Goal: Information Seeking & Learning: Check status

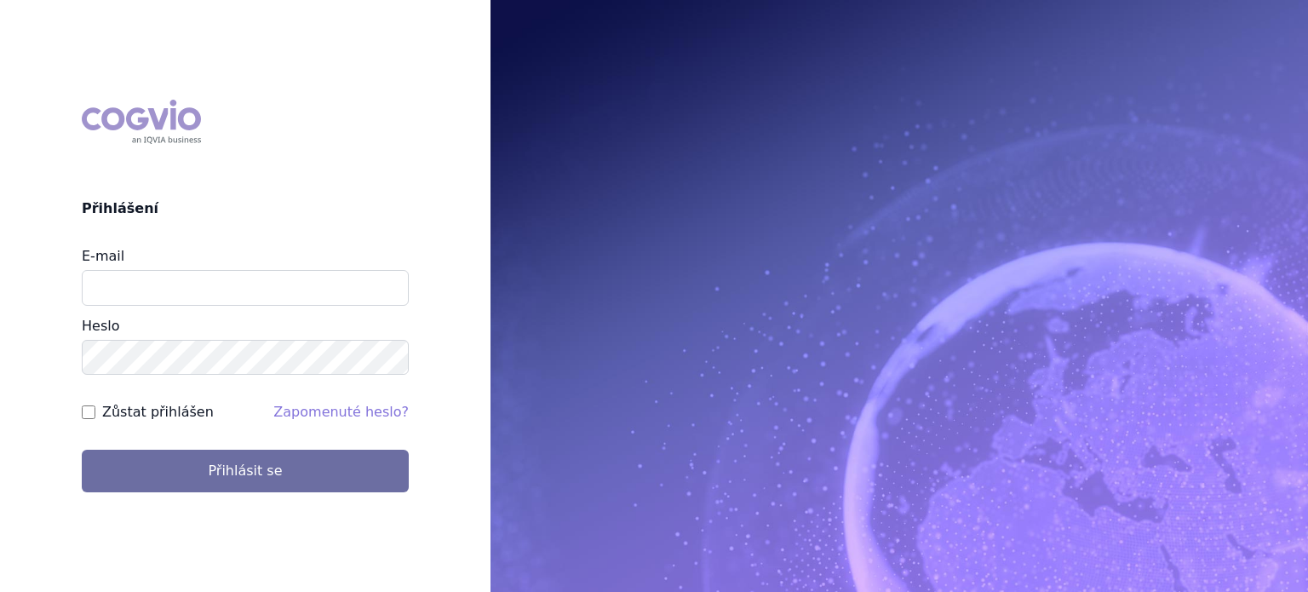
type input "[PERSON_NAME][EMAIL_ADDRESS][PERSON_NAME][DOMAIN_NAME]"
click at [179, 376] on form "E-mail lenka.pribylova@astrazeneca.com Heslo Zůstat přihlášen Zapomenuté heslo?…" at bounding box center [245, 369] width 327 height 247
click at [82, 450] on button "Přihlásit se" at bounding box center [245, 471] width 327 height 43
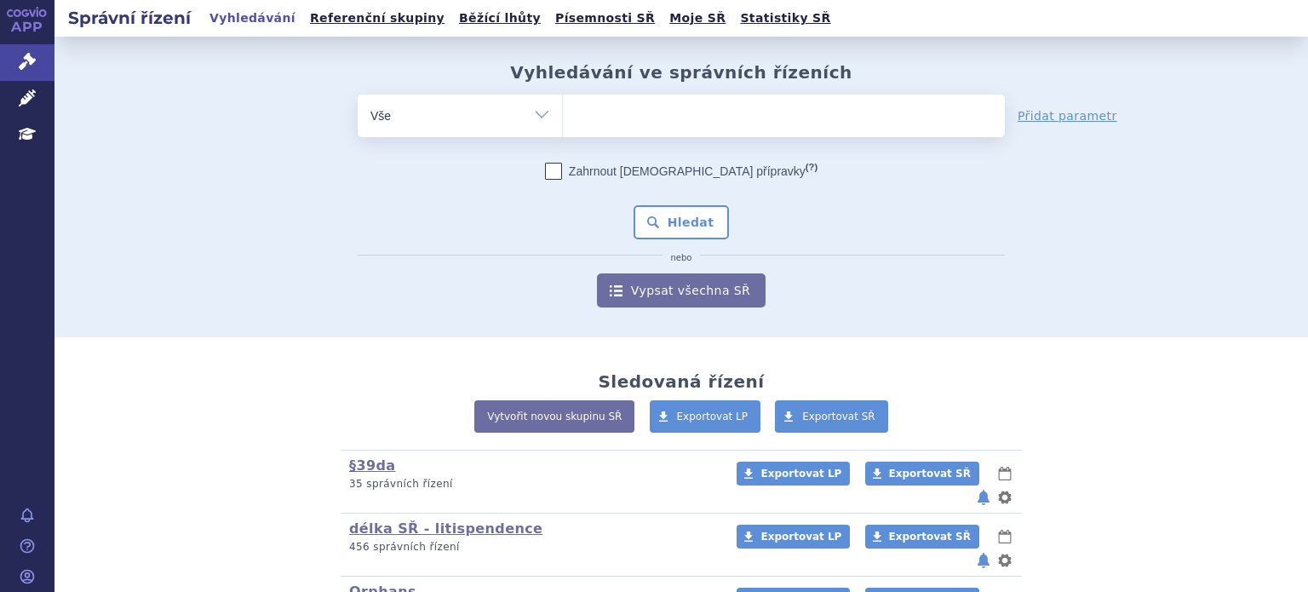
click at [286, 221] on div "odstranit Vše Spisová značka Typ SŘ" at bounding box center [681, 201] width 1005 height 213
click at [179, 210] on div "odstranit Vše Spisová značka Typ SŘ" at bounding box center [681, 201] width 1005 height 213
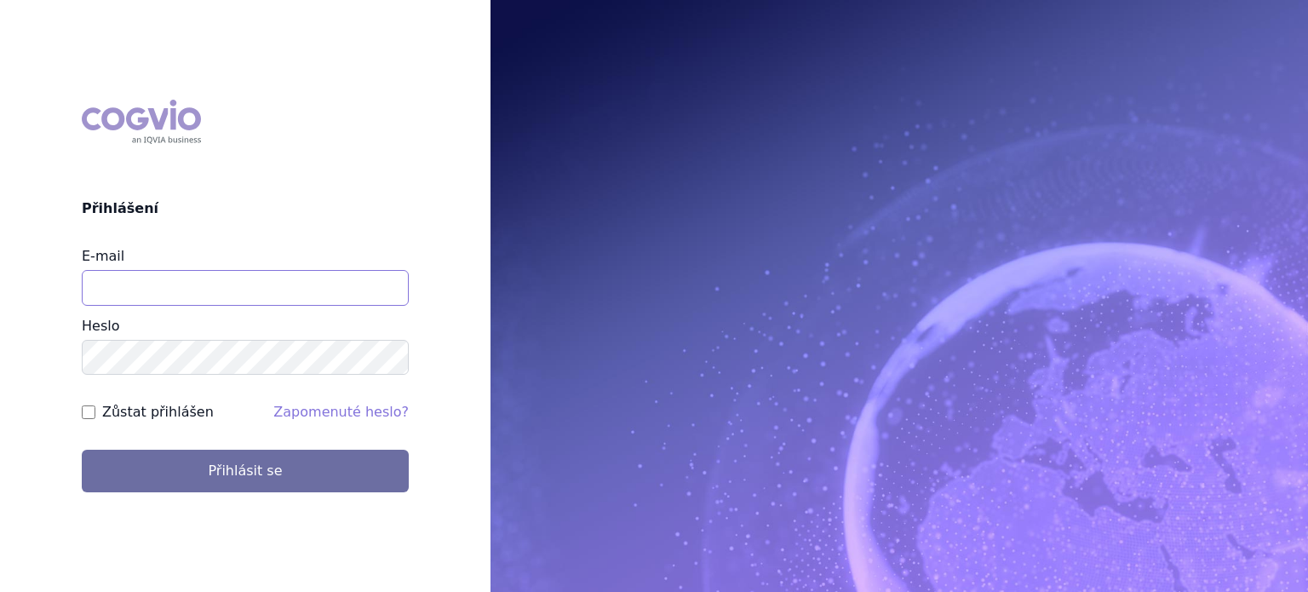
click at [178, 290] on input "E-mail" at bounding box center [245, 288] width 327 height 36
type input "lenka.pribylova@astrazeneca.com"
click at [82, 450] on button "Přihlásit se" at bounding box center [245, 471] width 327 height 43
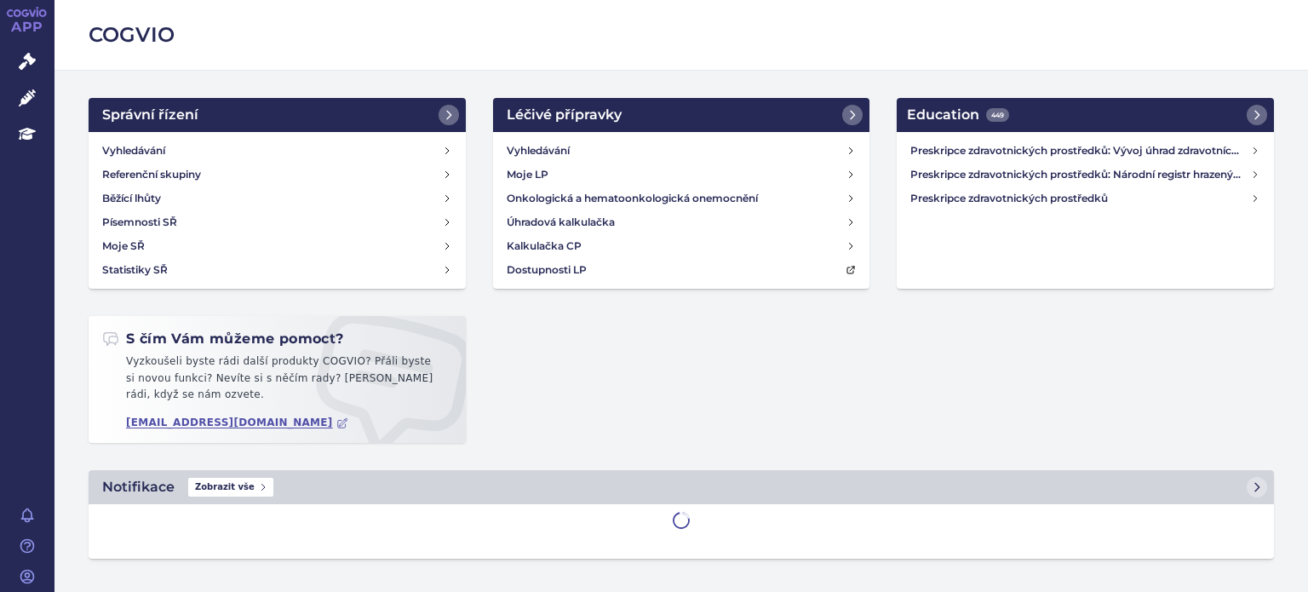
click at [560, 419] on div "Správní řízení Vyhledávání Referenční skupiny Běžící lhůty Písemnosti SŘ Moje S…" at bounding box center [681, 284] width 1213 height 372
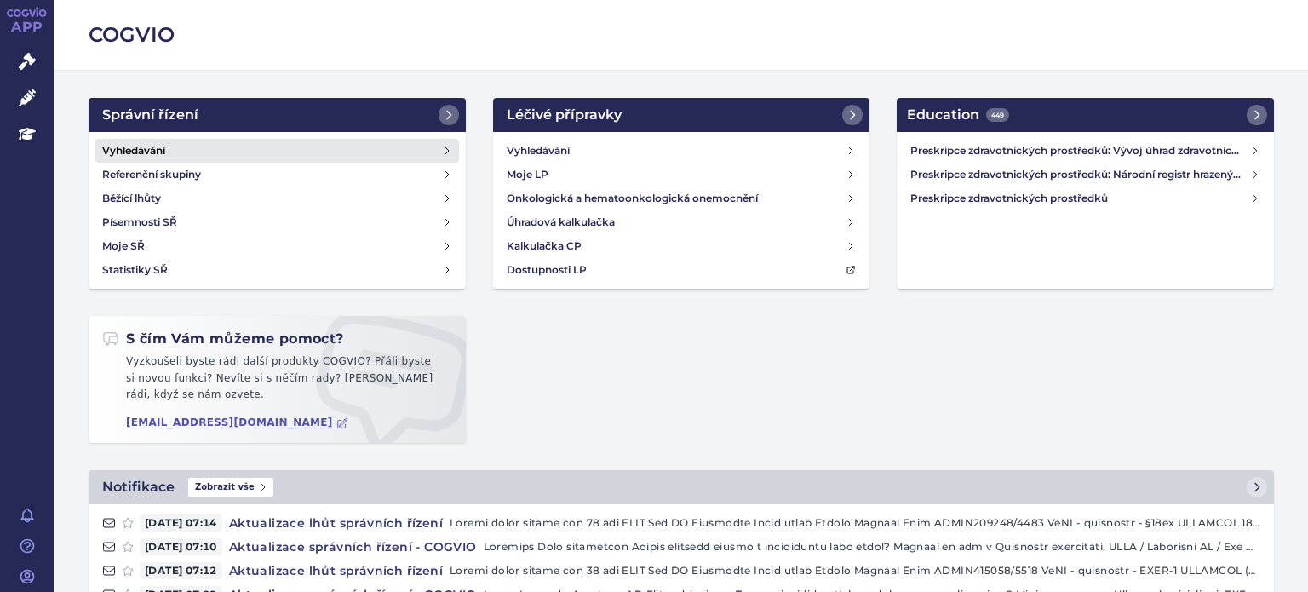
click at [146, 159] on link "Vyhledávání" at bounding box center [277, 151] width 364 height 24
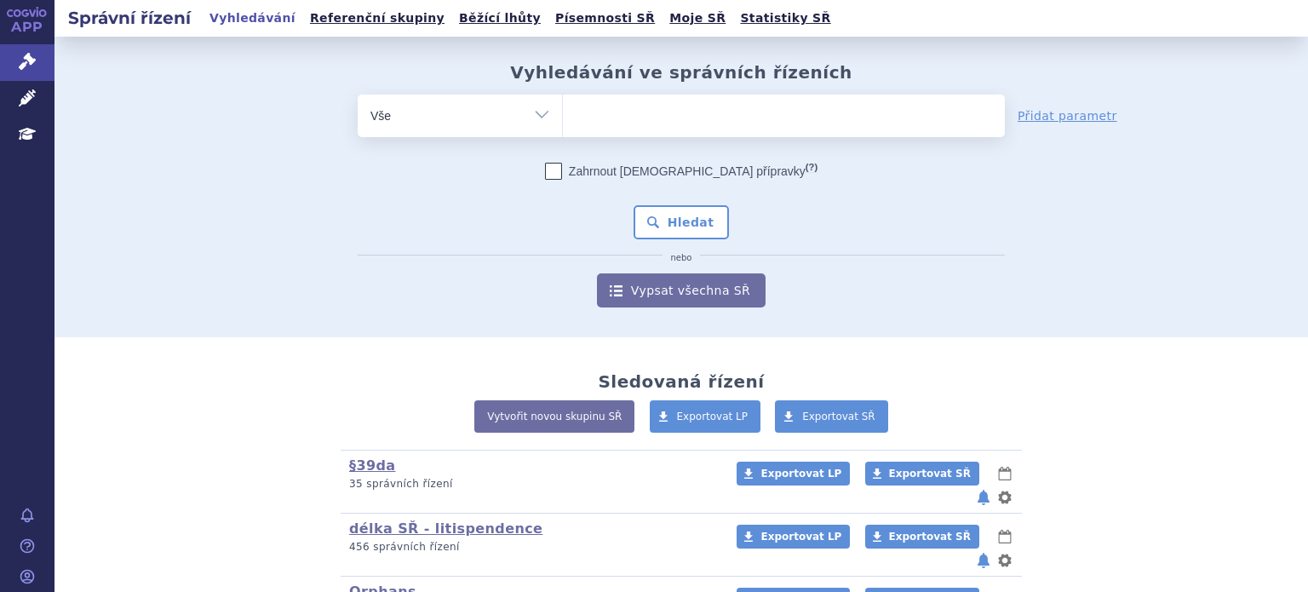
click at [162, 217] on div "Vyhledávání ve správních řízeních odstranit Vše Spisová značka Od" at bounding box center [681, 184] width 1073 height 245
click at [152, 142] on div "Vyhledávání ve správních řízeních odstranit Vše Spisová značka Od" at bounding box center [681, 184] width 1073 height 245
drag, startPoint x: 215, startPoint y: 139, endPoint x: 236, endPoint y: 151, distance: 24.4
click at [218, 140] on div "odstranit Vše Spisová značka Typ SŘ" at bounding box center [681, 201] width 1005 height 213
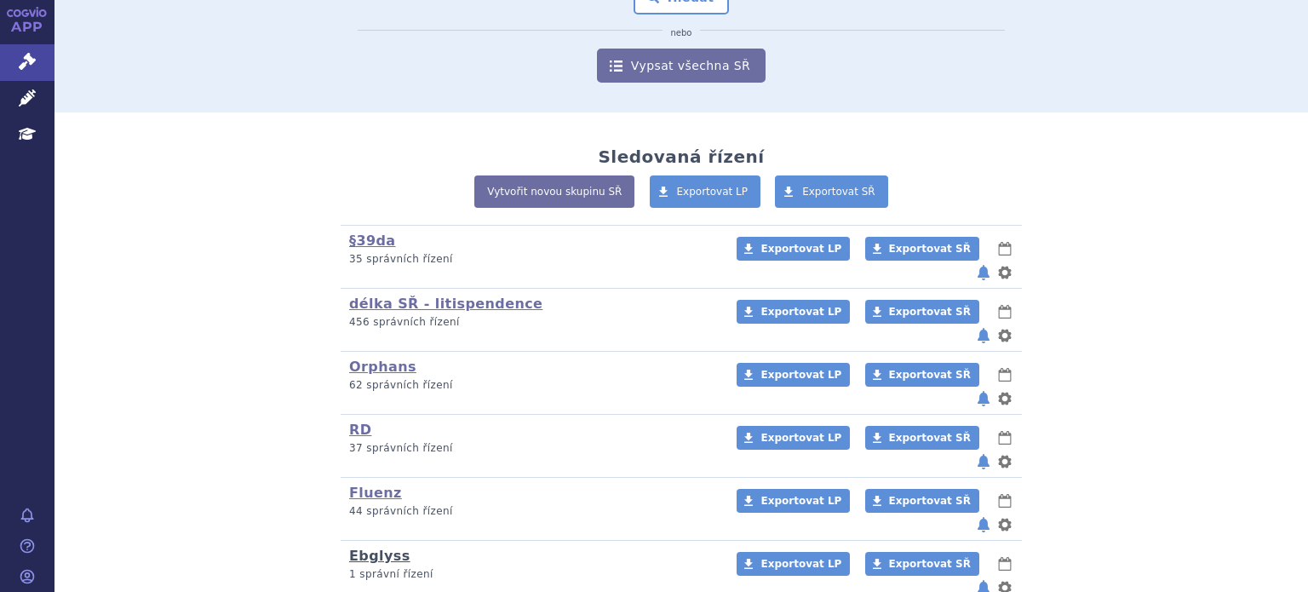
scroll to position [256, 0]
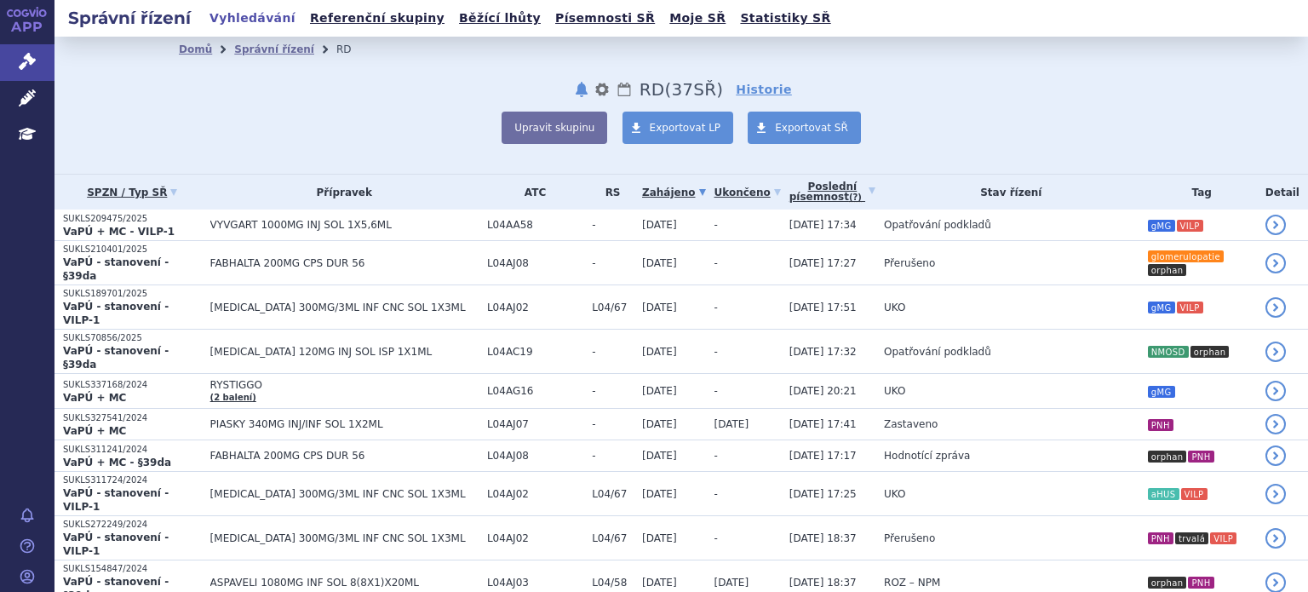
click at [1039, 89] on div "Domů Správní řízení RD notifikace nastavení Přejmenovat Smazat Lhůty RD (bez ) …" at bounding box center [681, 103] width 1073 height 82
click at [790, 194] on link "Poslední písemnost (?)" at bounding box center [833, 192] width 86 height 35
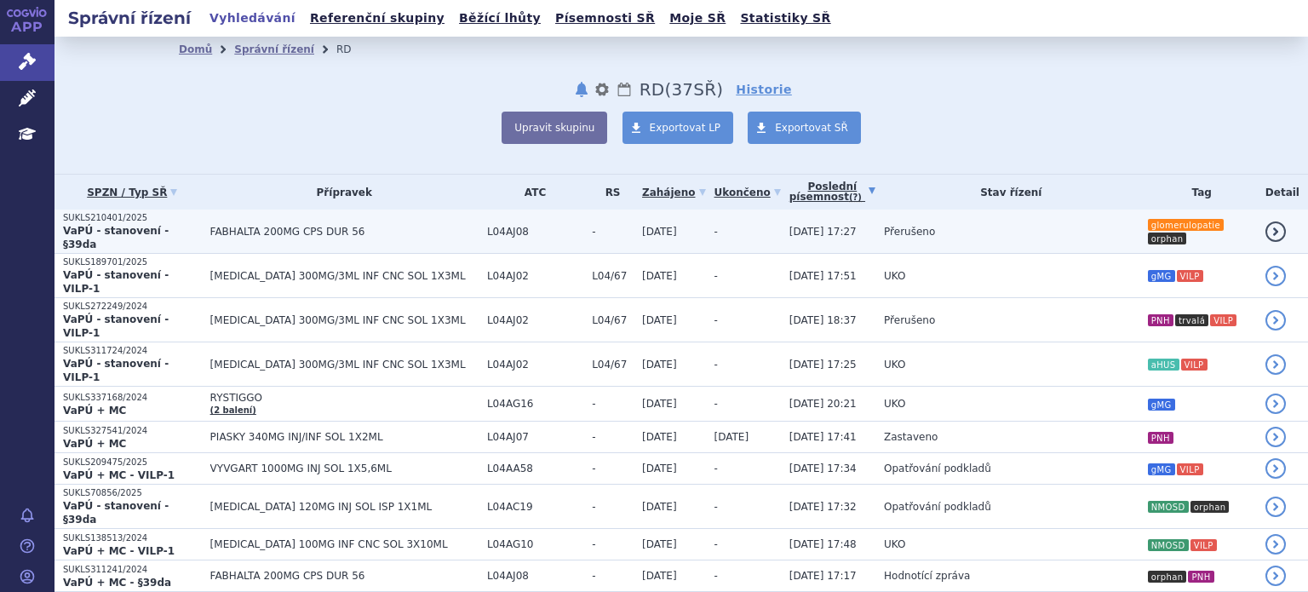
click at [884, 231] on span "Přerušeno" at bounding box center [909, 232] width 51 height 12
click at [793, 226] on span "[DATE] 17:27" at bounding box center [823, 232] width 67 height 12
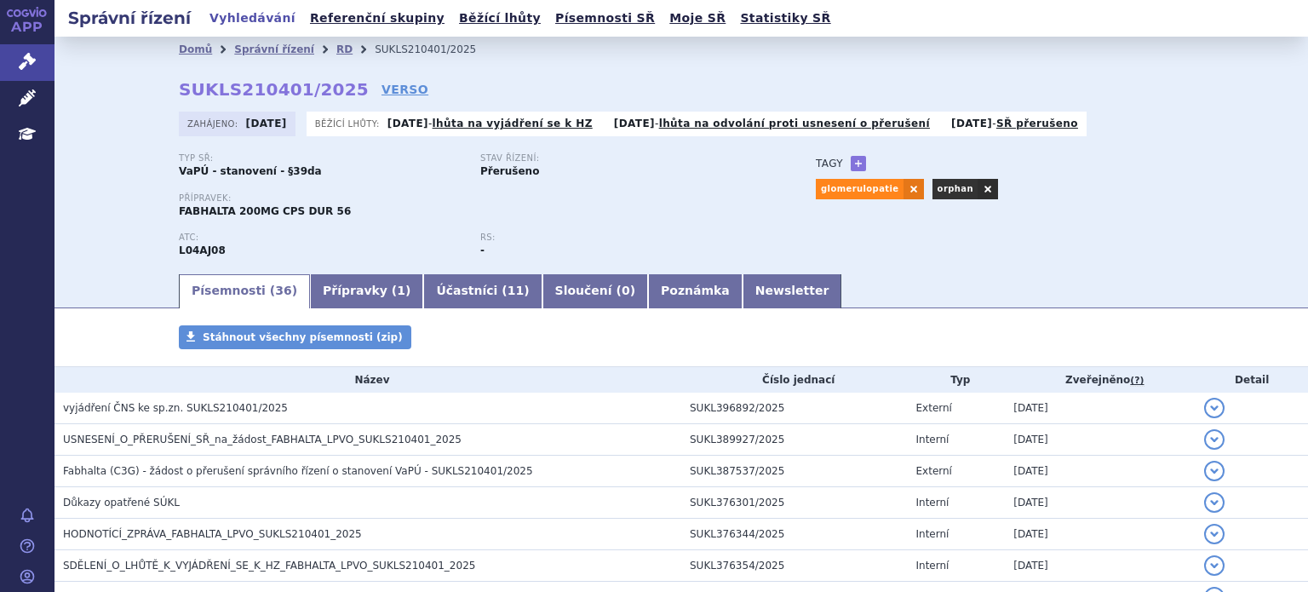
click at [160, 420] on td "vyjádření ČNS ke sp.zn. SUKLS210401/2025" at bounding box center [368, 409] width 627 height 32
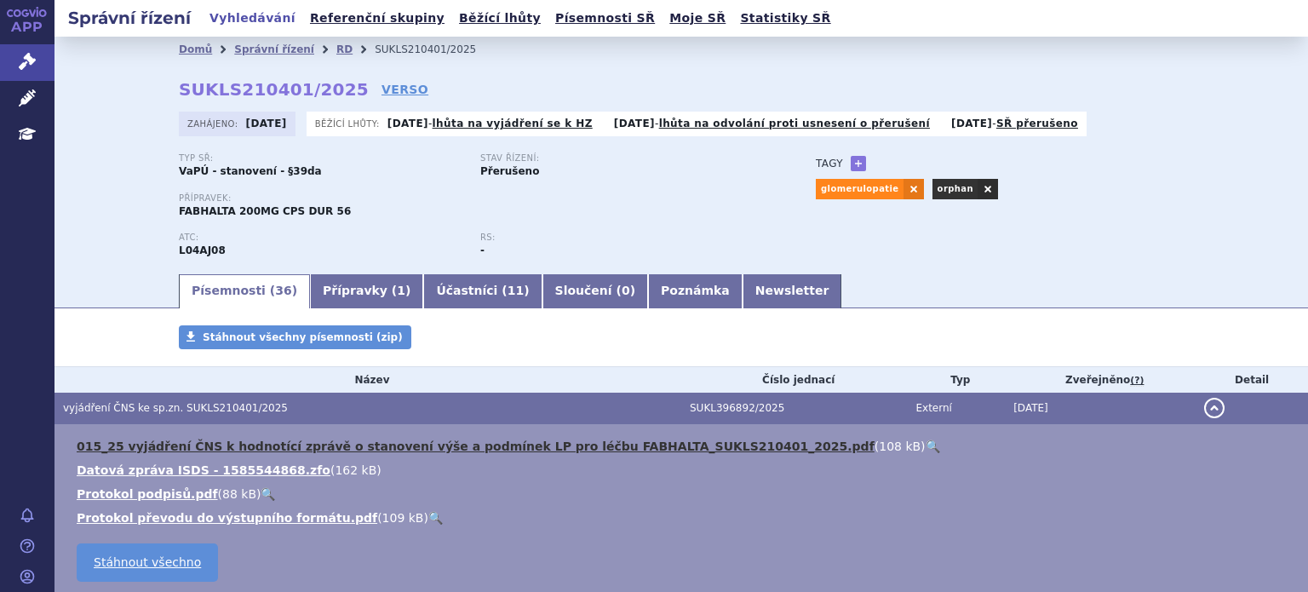
click at [572, 446] on link "015_25 vyjádření ČNS k hodnotící zprávě o stanovení výše a podmínek LP pro léčb…" at bounding box center [476, 446] width 798 height 14
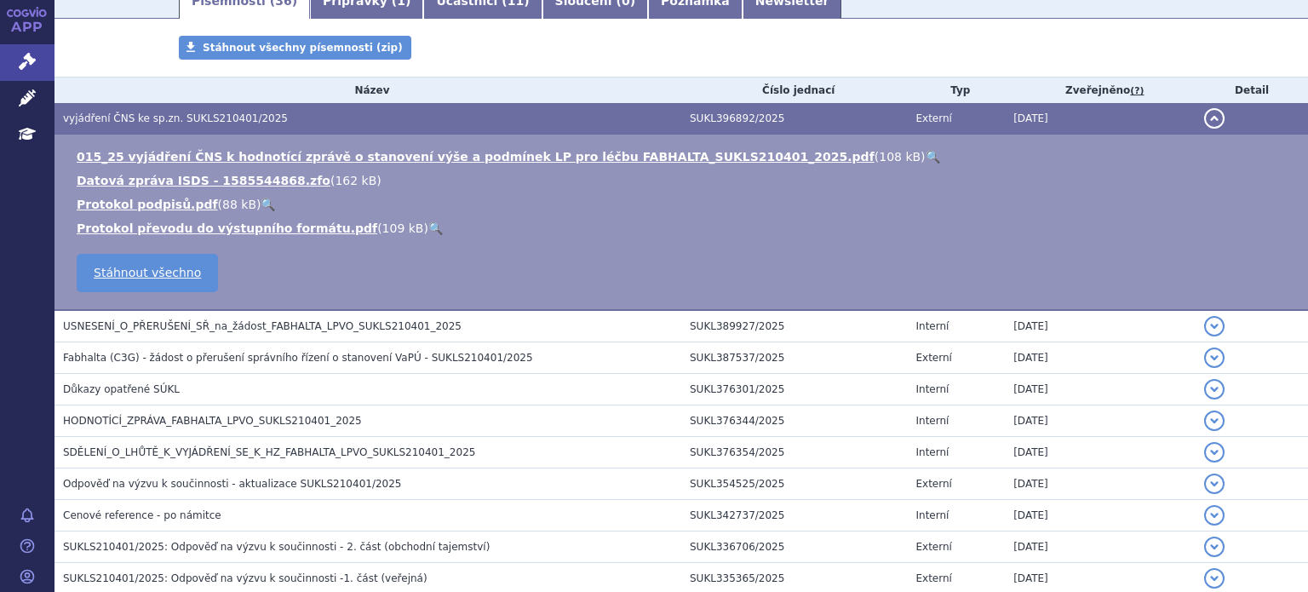
scroll to position [341, 0]
